Goal: Task Accomplishment & Management: Use online tool/utility

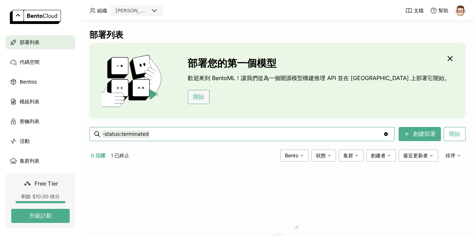
click at [198, 96] on button "開始" at bounding box center [199, 97] width 22 height 14
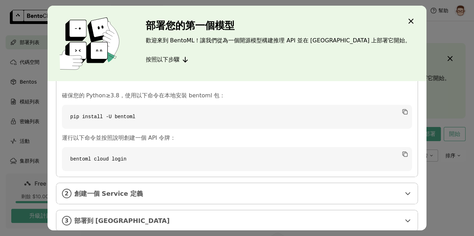
scroll to position [32, 0]
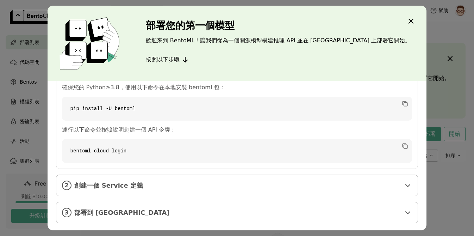
click at [394, 103] on code "pip install -U bentoml" at bounding box center [237, 109] width 351 height 24
click at [403, 104] on icon "dialog" at bounding box center [405, 103] width 4 height 4
click at [381, 154] on code "bentoml cloud login" at bounding box center [237, 151] width 351 height 24
click at [404, 181] on icon "dialog" at bounding box center [408, 185] width 8 height 8
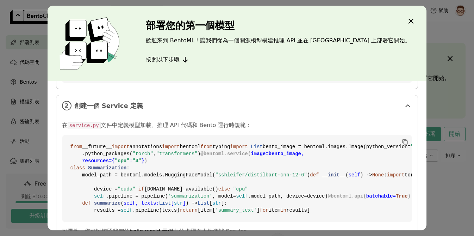
scroll to position [72, 0]
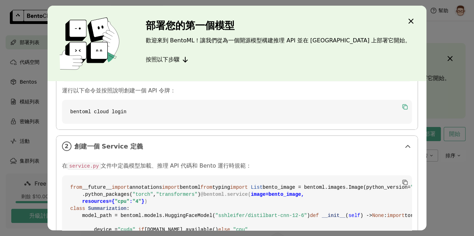
click at [403, 106] on icon "dialog" at bounding box center [405, 106] width 4 height 4
click at [249, 183] on code "from __future__ import annotations import bentoml from typing import List bento…" at bounding box center [237, 218] width 351 height 87
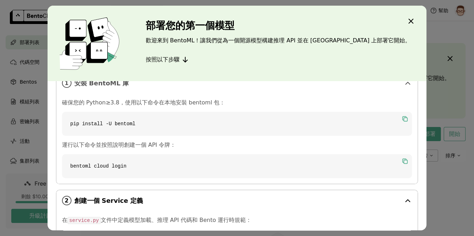
scroll to position [0, 0]
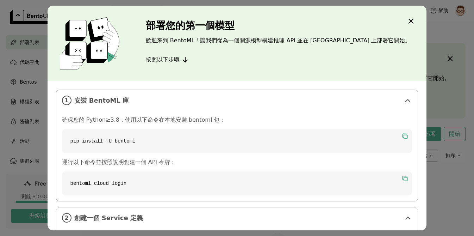
click at [404, 178] on icon "dialog" at bounding box center [406, 179] width 4 height 4
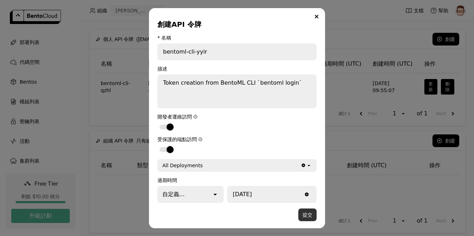
click at [306, 214] on button "提交" at bounding box center [307, 214] width 18 height 13
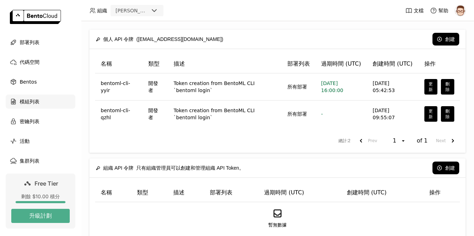
click at [34, 102] on span "模組列表" at bounding box center [30, 101] width 20 height 8
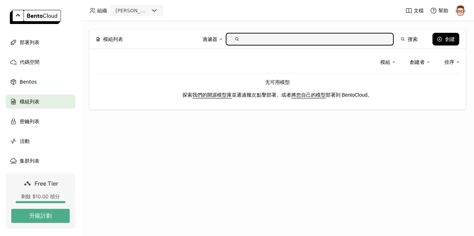
click at [276, 43] on input "text" at bounding box center [316, 38] width 146 height 11
click at [35, 42] on span "部署列表" at bounding box center [30, 42] width 20 height 8
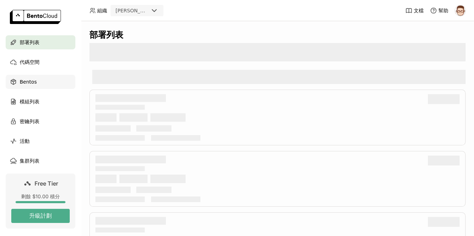
click at [33, 75] on div "Bentos" at bounding box center [41, 82] width 70 height 14
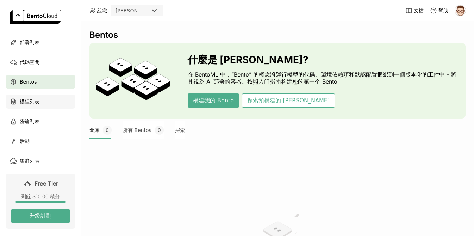
click at [39, 104] on span "模組列表" at bounding box center [30, 101] width 20 height 8
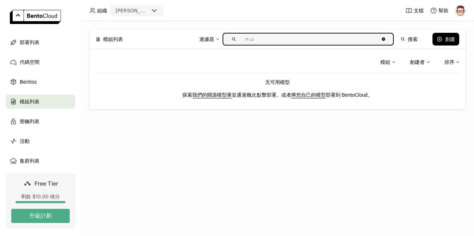
type input "ㄇ"
click at [405, 36] on button "搜索" at bounding box center [409, 39] width 25 height 13
type input "llama"
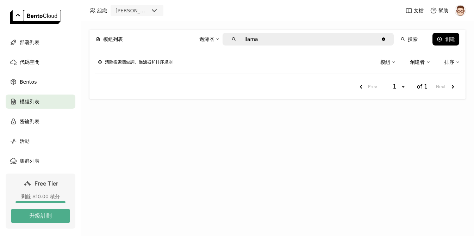
click at [53, 51] on ul "部署列表 代碼空間 Bentos 模組列表 密鑰列表 活動 集群列表" at bounding box center [40, 101] width 81 height 132
click at [40, 45] on div "部署列表" at bounding box center [41, 42] width 70 height 14
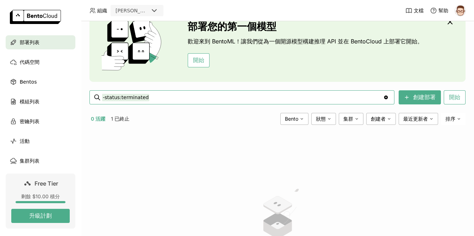
scroll to position [78, 0]
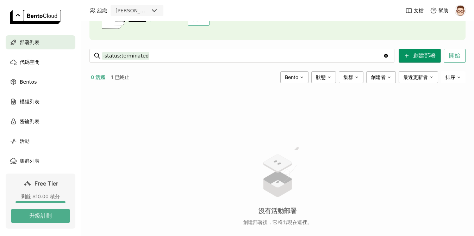
click at [404, 55] on icon at bounding box center [407, 56] width 6 height 6
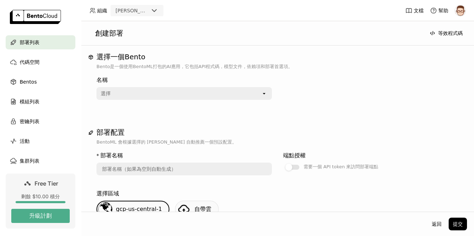
click at [172, 92] on div "選擇" at bounding box center [179, 93] width 164 height 11
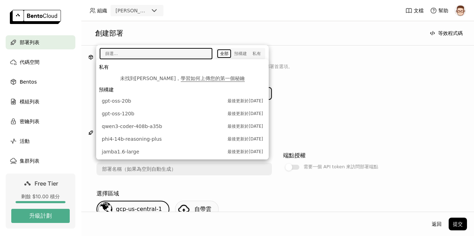
scroll to position [255, 0]
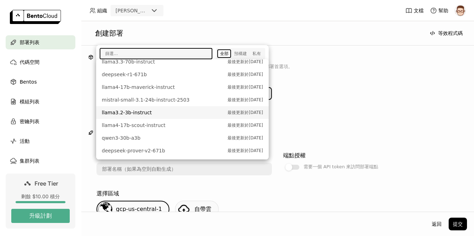
click at [141, 112] on span "llama3.2-3b-instruct" at bounding box center [163, 112] width 122 height 7
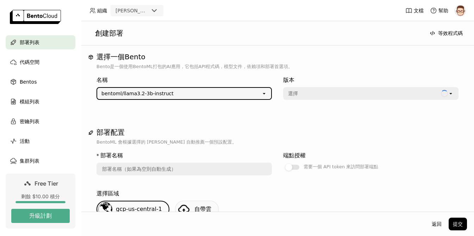
click at [314, 93] on div "選擇" at bounding box center [362, 93] width 157 height 11
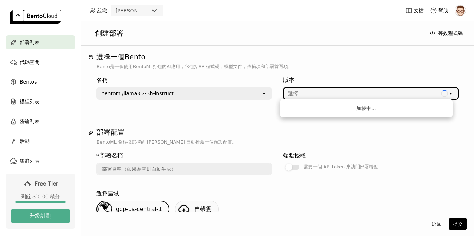
type input "llama-3-2-3-b-instruct-7h1p"
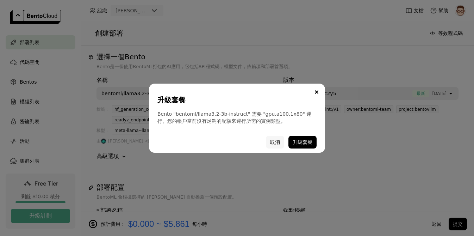
click at [276, 143] on button "取消" at bounding box center [275, 142] width 18 height 13
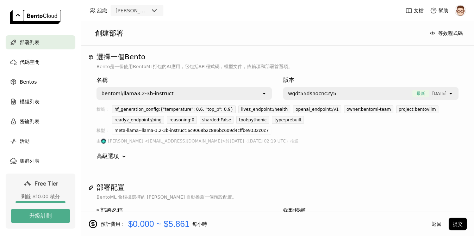
click at [236, 94] on div "bentoml/llama3.2-3b-instruct" at bounding box center [179, 93] width 164 height 11
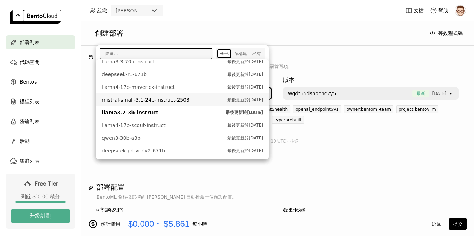
click at [331, 160] on div "名稱 bentoml/llama3.2-3b-instruct open 版本 wgdt55dsnocnc2y5 最新 [DATE] open 標籤： hf_…" at bounding box center [278, 118] width 362 height 96
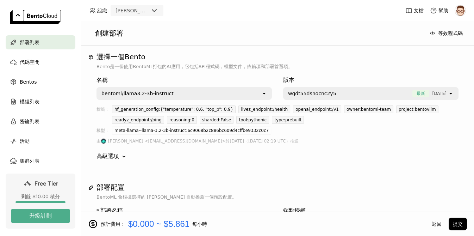
click at [359, 95] on span "wgdt55dsnocnc2y5" at bounding box center [348, 93] width 121 height 7
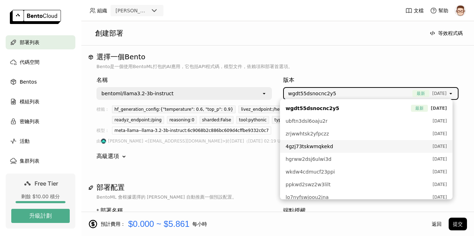
click at [206, 189] on h1 "部署配置" at bounding box center [278, 187] width 362 height 8
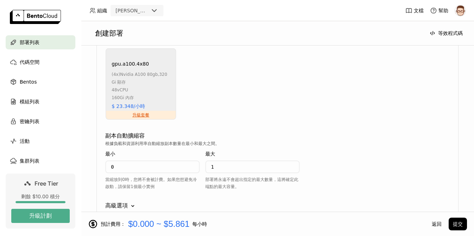
scroll to position [600, 0]
